Goal: Task Accomplishment & Management: Use online tool/utility

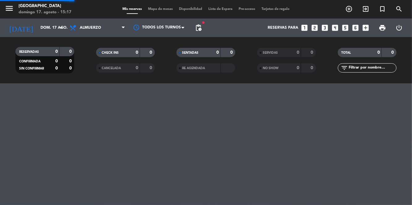
click at [160, 9] on span "Mapa de mesas" at bounding box center [160, 8] width 31 height 3
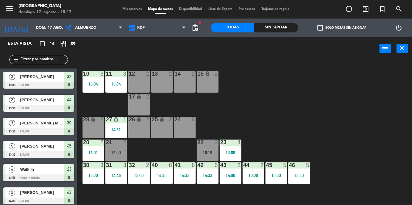
click at [92, 128] on div "28 lock 2" at bounding box center [94, 128] width 22 height 22
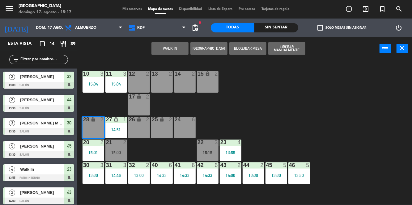
click at [165, 49] on button "WALK IN" at bounding box center [170, 48] width 37 height 12
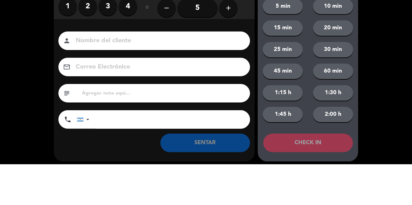
click at [67, 51] on label "1" at bounding box center [67, 47] width 19 height 19
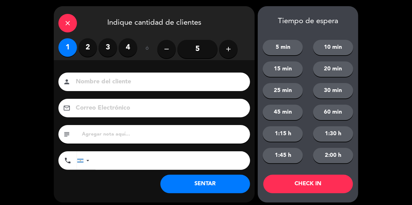
click at [228, 186] on button "SENTAR" at bounding box center [205, 184] width 90 height 19
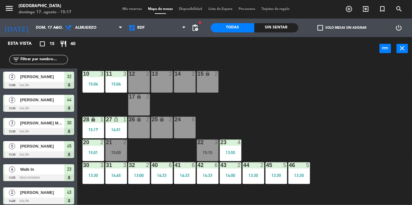
click at [157, 176] on div "14:33" at bounding box center [162, 175] width 22 height 4
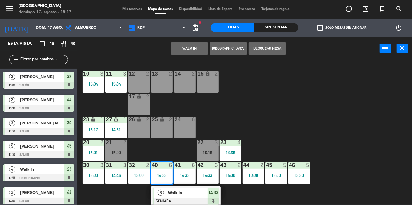
click at [184, 181] on div "41 6 14:33" at bounding box center [185, 174] width 22 height 22
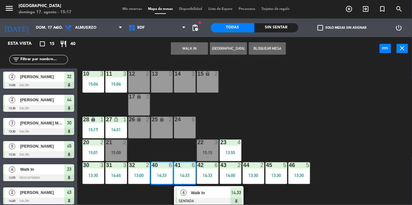
click at [210, 176] on div "14:33" at bounding box center [208, 175] width 22 height 4
click at [207, 173] on div "42 6 14:33" at bounding box center [208, 174] width 22 height 22
click at [205, 178] on div "14:33" at bounding box center [208, 175] width 22 height 4
click at [209, 172] on div "42 6 14:33" at bounding box center [208, 174] width 22 height 22
click at [210, 170] on div "42 6 14:33" at bounding box center [208, 174] width 22 height 22
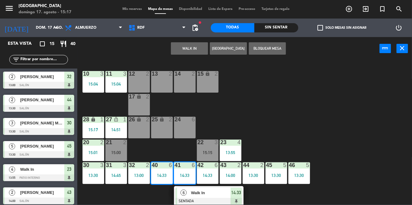
click at [235, 178] on div "43 2 14:00" at bounding box center [231, 174] width 22 height 22
click at [235, 179] on div "43 2 14:00" at bounding box center [231, 174] width 22 height 22
click at [301, 133] on div "10 3 15:04 11 3 15:04 12 2 13 2 14 2 15 lock 2 17 lock 2 24 6 25 lock 2 27 lock…" at bounding box center [246, 132] width 331 height 145
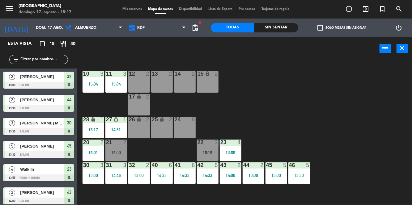
click at [229, 179] on div "43 2 14:00" at bounding box center [231, 174] width 22 height 22
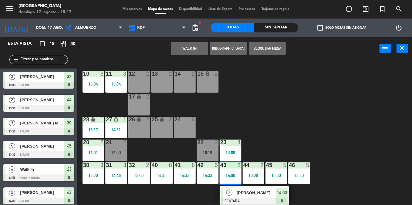
click at [253, 199] on div at bounding box center [254, 201] width 66 height 7
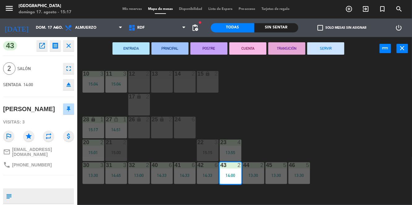
click at [326, 48] on button "SERVIR" at bounding box center [325, 48] width 37 height 12
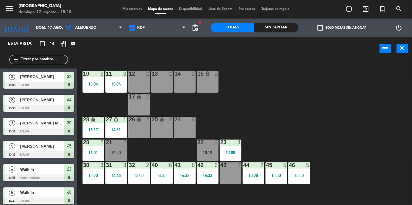
click at [144, 133] on div "26 lock 2" at bounding box center [139, 128] width 22 height 22
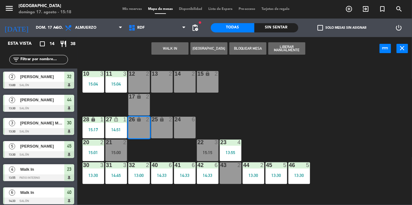
click at [167, 51] on button "WALK IN" at bounding box center [170, 48] width 37 height 12
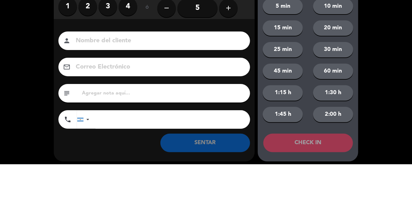
click at [67, 50] on label "1" at bounding box center [67, 47] width 19 height 19
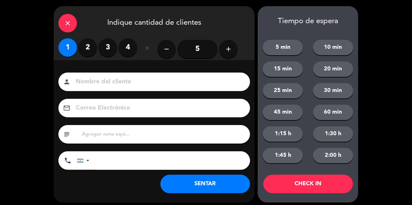
click at [193, 188] on button "SENTAR" at bounding box center [205, 184] width 90 height 19
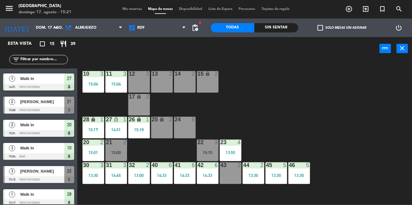
scroll to position [212, 0]
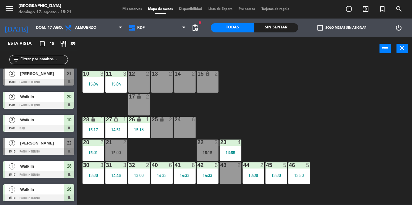
click at [16, 80] on div at bounding box center [38, 82] width 71 height 7
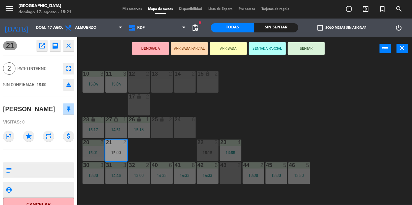
click at [308, 52] on button "SENTAR" at bounding box center [306, 48] width 37 height 12
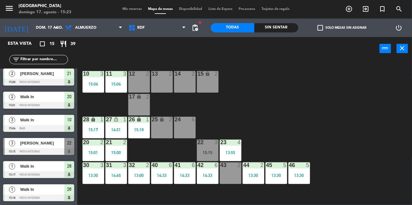
click at [113, 176] on div "14:45" at bounding box center [116, 175] width 22 height 4
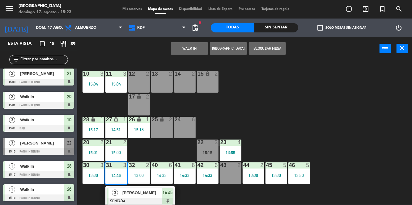
click at [279, 99] on div "10 3 15:04 11 3 15:04 12 2 13 2 14 2 15 lock 2 17 lock 2 24 6 25 lock 2 27 lock…" at bounding box center [246, 132] width 331 height 145
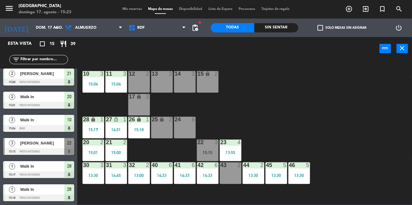
click at [180, 177] on div "14:33" at bounding box center [185, 175] width 22 height 4
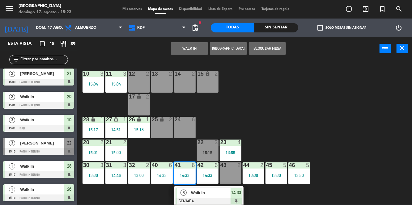
click at [210, 180] on div "42 6 14:33" at bounding box center [208, 174] width 22 height 22
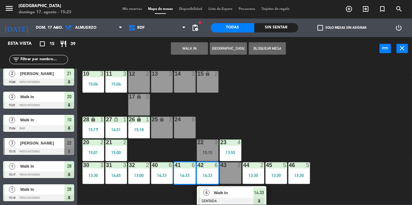
click at [254, 176] on div "13:30" at bounding box center [254, 175] width 22 height 4
click at [253, 177] on div "13:30" at bounding box center [254, 175] width 22 height 4
click at [289, 139] on div "10 3 15:04 11 3 15:04 12 2 13 2 14 2 15 lock 2 17 lock 2 24 6 25 lock 2 27 lock…" at bounding box center [246, 132] width 331 height 145
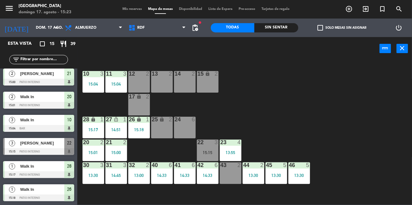
click at [260, 171] on div "44 2 13:30" at bounding box center [254, 174] width 22 height 22
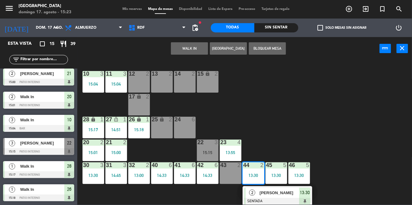
click at [296, 140] on div "10 3 15:04 11 3 15:04 12 2 13 2 14 2 15 lock 2 17 lock 2 24 6 25 lock 2 27 lock…" at bounding box center [246, 132] width 331 height 145
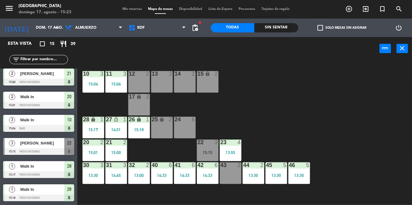
click at [278, 173] on div "45 5 13:30" at bounding box center [277, 174] width 22 height 22
click at [330, 144] on div "10 3 15:04 11 3 15:04 12 2 13 2 14 2 15 lock 2 17 lock 2 24 6 25 lock 2 27 lock…" at bounding box center [246, 132] width 331 height 145
click at [300, 177] on div "13:30" at bounding box center [300, 175] width 22 height 4
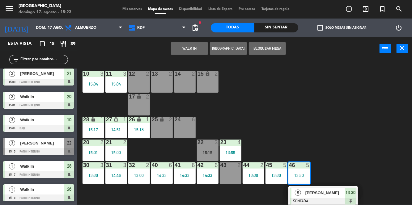
click at [353, 132] on div "10 3 15:04 11 3 15:04 12 2 13 2 14 2 15 lock 2 17 lock 2 24 6 25 lock 2 27 lock…" at bounding box center [246, 132] width 331 height 145
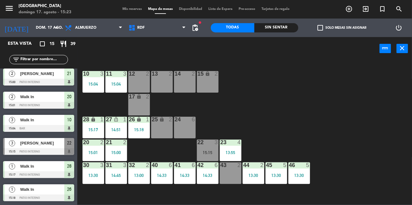
click at [135, 179] on div "32 2 13:00" at bounding box center [139, 174] width 22 height 22
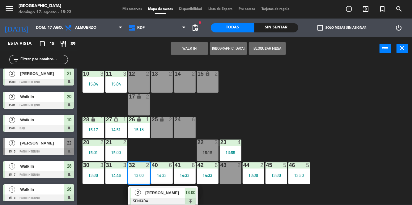
click at [139, 198] on div at bounding box center [163, 201] width 66 height 7
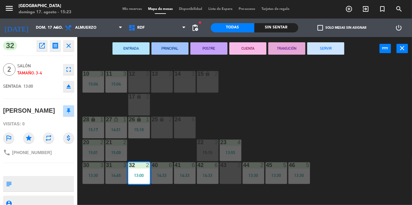
click at [335, 53] on button "SERVIR" at bounding box center [325, 48] width 37 height 12
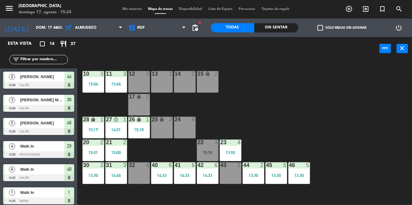
scroll to position [189, 0]
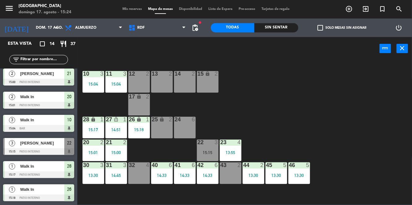
click at [233, 150] on div "23 4 13:55" at bounding box center [231, 151] width 22 height 22
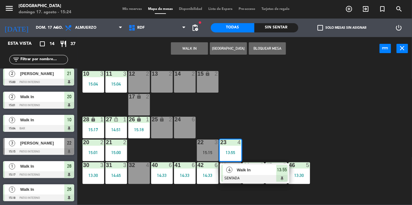
click at [254, 177] on div at bounding box center [254, 178] width 66 height 7
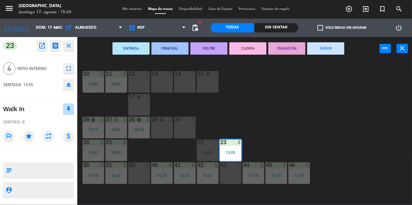
click at [335, 54] on button "SERVIR" at bounding box center [325, 48] width 37 height 12
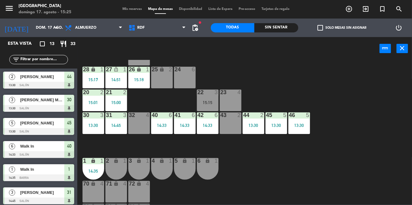
scroll to position [71, 0]
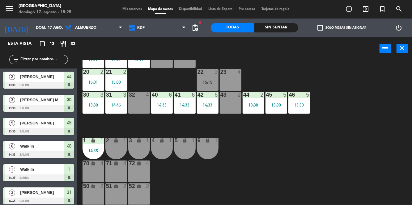
click at [96, 158] on div "1 lock 1 14:35" at bounding box center [94, 149] width 22 height 22
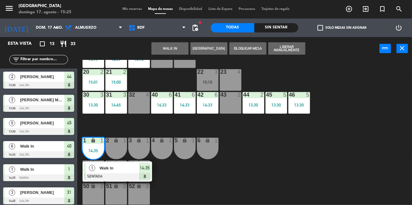
click at [142, 171] on span "14:35" at bounding box center [145, 168] width 10 height 7
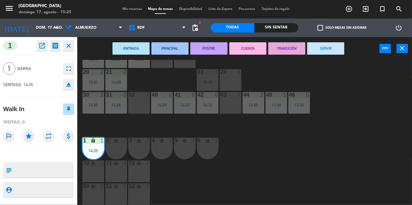
click at [331, 48] on button "SERVIR" at bounding box center [325, 48] width 37 height 12
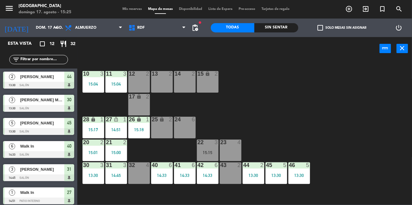
scroll to position [142, 0]
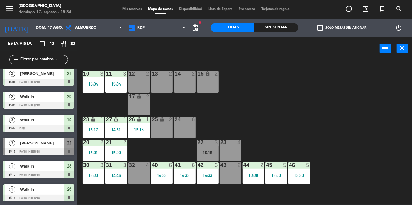
click at [185, 174] on div "14:33" at bounding box center [185, 175] width 22 height 4
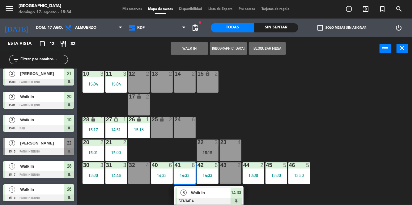
click at [163, 178] on div "40 6 14:33" at bounding box center [162, 174] width 22 height 22
click at [221, 197] on div "Walk In" at bounding box center [210, 193] width 40 height 10
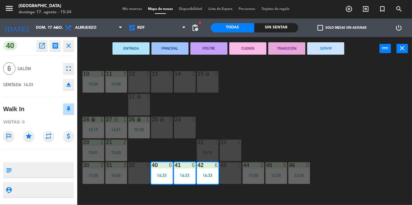
click at [304, 119] on div "10 3 15:04 11 3 15:04 12 2 13 2 14 2 15 lock 2 17 lock 2 24 6 25 lock 2 27 lock…" at bounding box center [246, 132] width 331 height 145
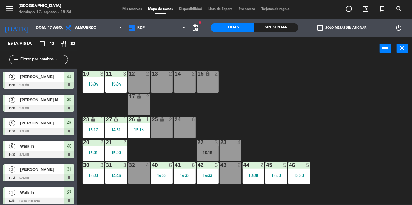
click at [277, 174] on div "13:30" at bounding box center [277, 175] width 22 height 4
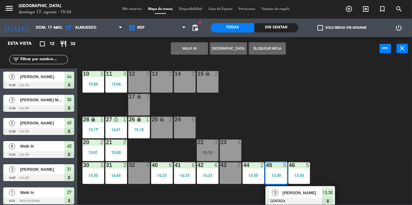
click at [284, 198] on div at bounding box center [300, 201] width 66 height 7
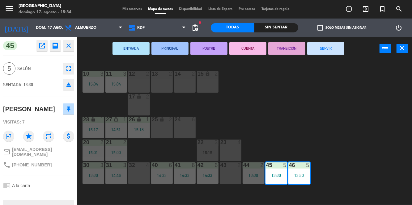
click at [335, 48] on button "SERVIR" at bounding box center [325, 48] width 37 height 12
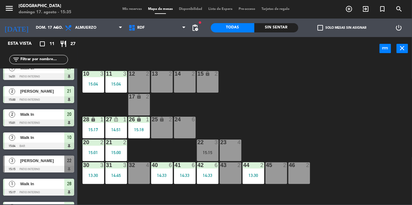
scroll to position [119, 0]
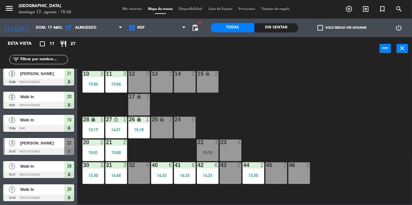
click at [212, 149] on div "22 3 15:15" at bounding box center [208, 151] width 22 height 22
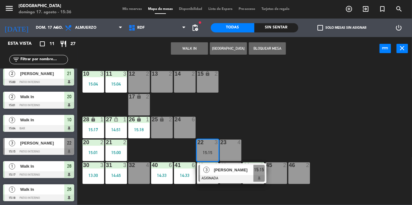
click at [240, 171] on span "[PERSON_NAME]" at bounding box center [234, 170] width 40 height 6
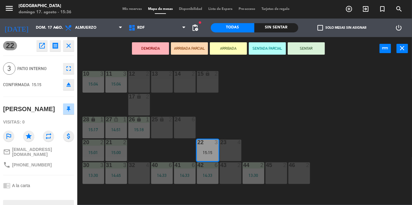
click at [317, 53] on button "SENTAR" at bounding box center [306, 48] width 37 height 12
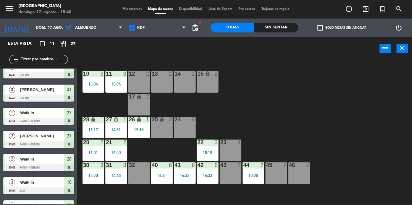
scroll to position [0, 0]
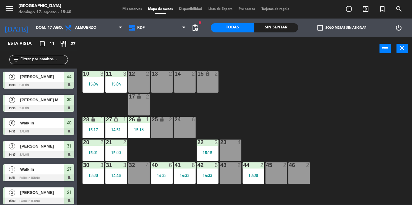
click at [158, 200] on div "10 3 15:04 11 3 15:04 12 2 13 2 14 2 15 lock 2 17 lock 2 24 6 25 lock 2 27 lock…" at bounding box center [246, 132] width 331 height 145
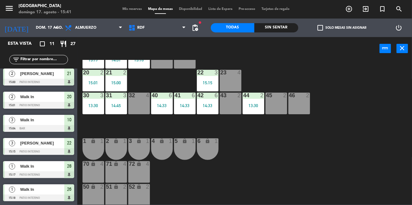
scroll to position [71, 0]
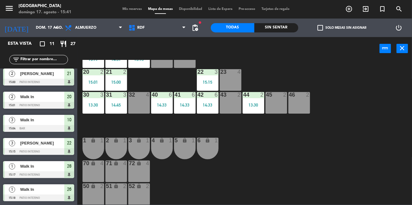
click at [94, 173] on div "70 lock 4" at bounding box center [94, 172] width 22 height 22
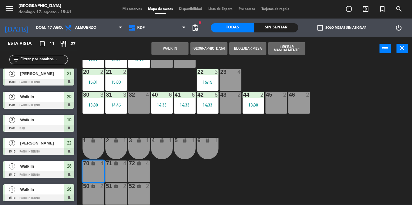
click at [172, 51] on button "WALK IN" at bounding box center [170, 48] width 37 height 12
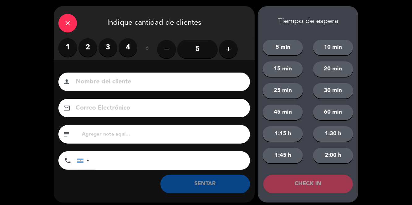
scroll to position [4, 0]
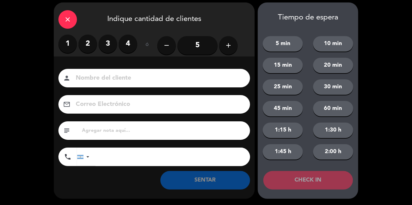
click at [86, 48] on label "2" at bounding box center [88, 44] width 19 height 19
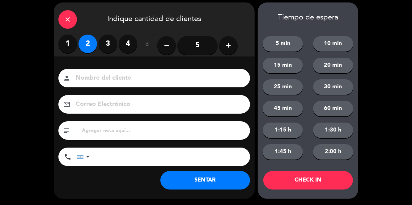
click at [219, 182] on button "SENTAR" at bounding box center [205, 180] width 90 height 19
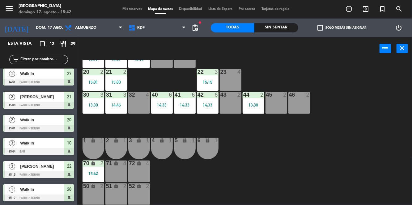
scroll to position [0, 0]
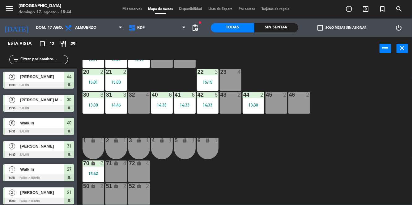
click at [93, 176] on div "70 lock 2 15:42" at bounding box center [94, 172] width 22 height 22
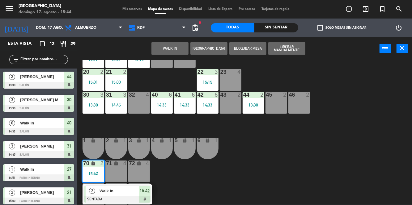
click at [103, 195] on div "Walk In" at bounding box center [119, 191] width 40 height 10
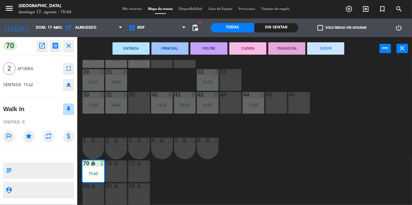
click at [334, 51] on button "SERVIR" at bounding box center [325, 48] width 37 height 12
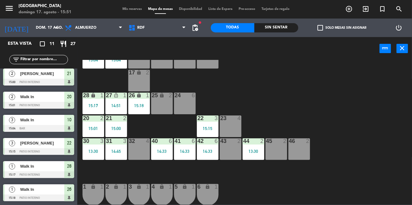
scroll to position [25, 0]
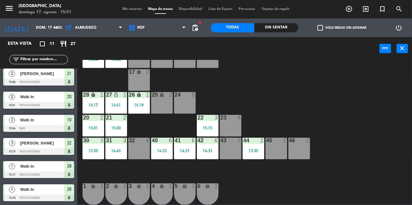
click at [140, 108] on div "26 lock 1 15:18" at bounding box center [139, 103] width 22 height 22
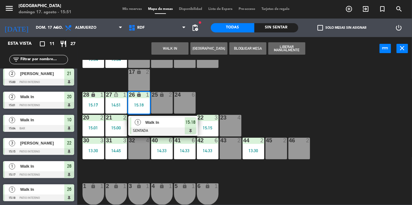
click at [242, 93] on div "10 3 15:04 11 3 15:04 12 2 13 2 14 2 15 lock 2 17 lock 2 24 6 25 lock 2 27 lock…" at bounding box center [246, 132] width 331 height 145
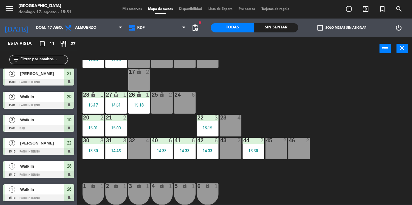
click at [117, 103] on div "14:51" at bounding box center [116, 105] width 22 height 4
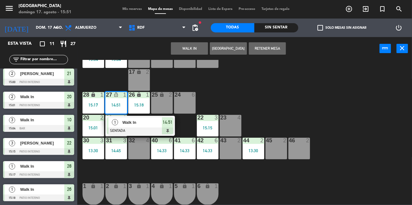
click at [163, 126] on span "14:51" at bounding box center [168, 122] width 10 height 7
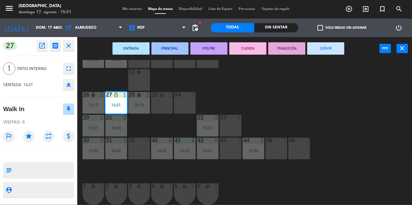
click at [333, 48] on button "SERVIR" at bounding box center [325, 48] width 37 height 12
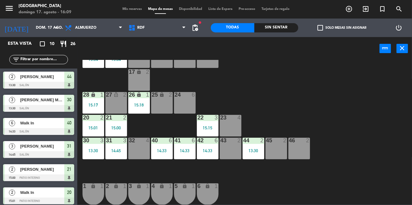
click at [123, 153] on div "14:45" at bounding box center [116, 151] width 22 height 4
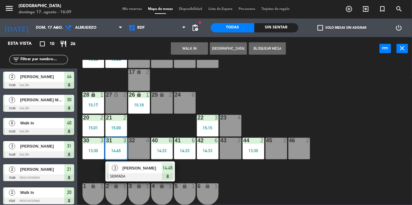
click at [162, 172] on div "14:45" at bounding box center [167, 168] width 11 height 10
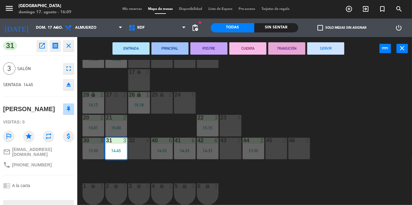
click at [336, 49] on button "SERVIR" at bounding box center [325, 48] width 37 height 12
